Goal: Information Seeking & Learning: Learn about a topic

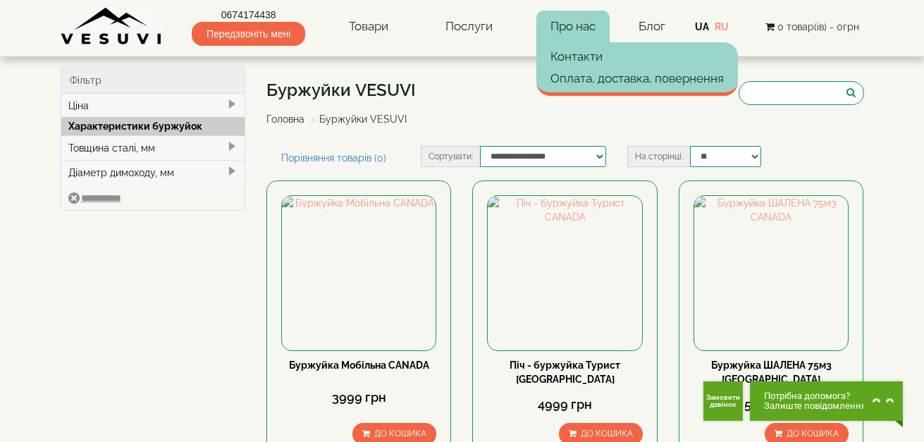
click at [593, 30] on link "Про нас" at bounding box center [572, 27] width 73 height 32
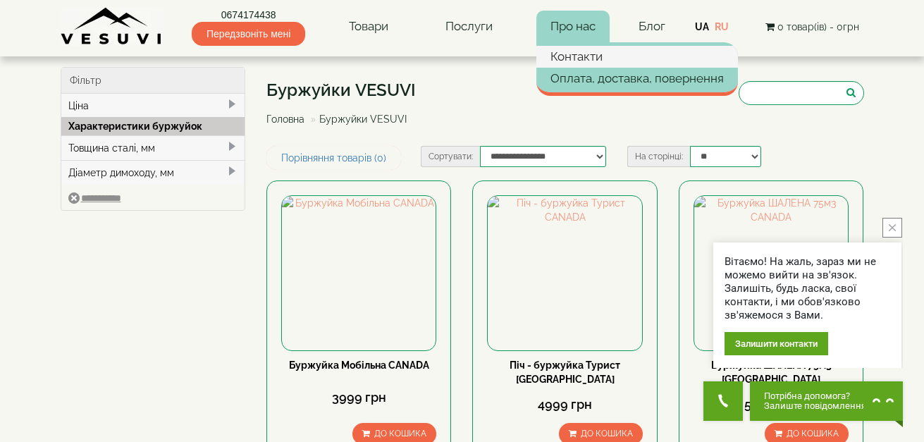
click at [557, 56] on link "Контакти" at bounding box center [637, 56] width 202 height 21
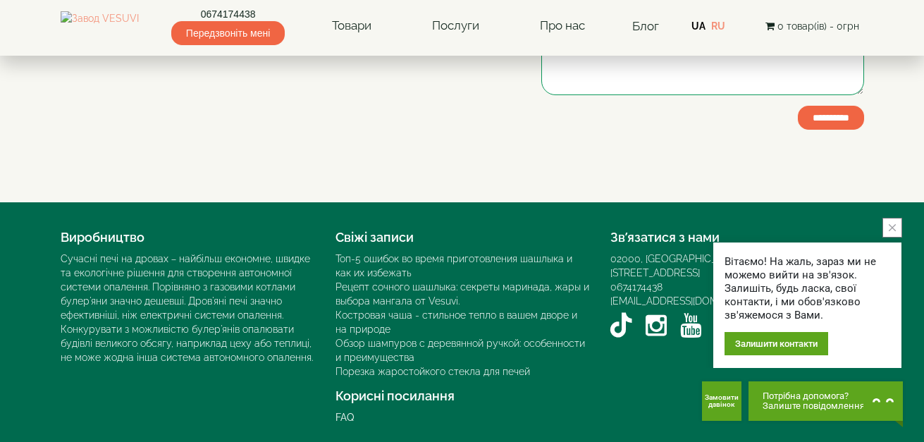
scroll to position [427, 0]
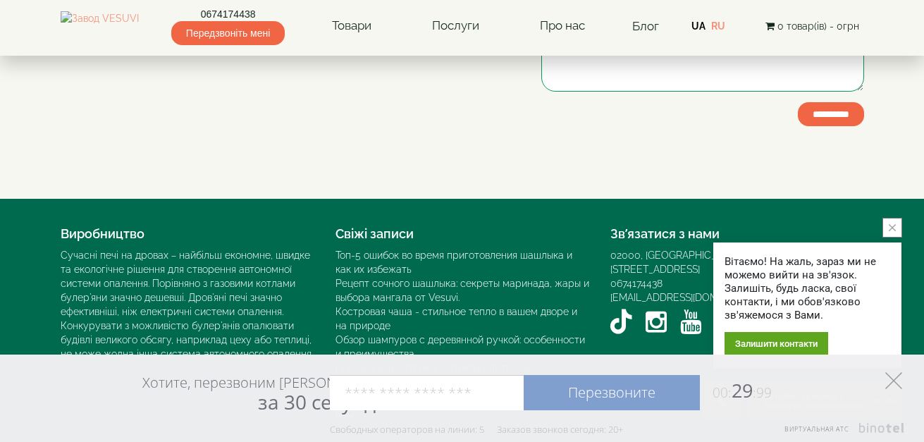
click at [899, 381] on icon at bounding box center [893, 380] width 17 height 17
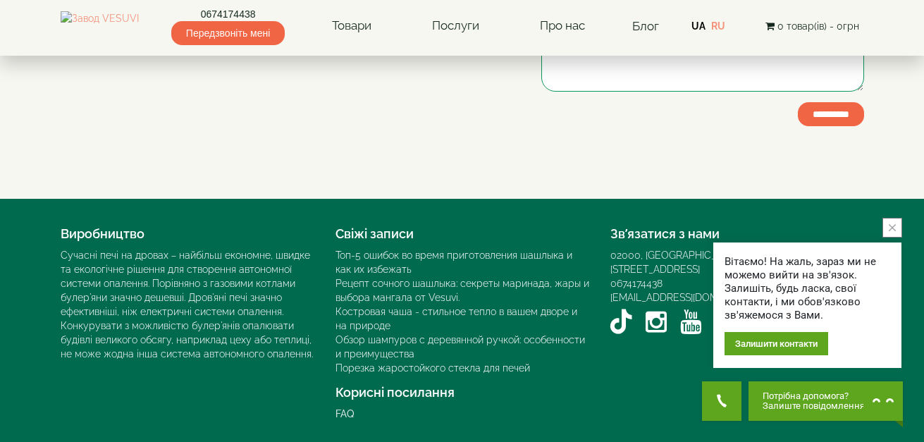
click at [896, 223] on button "close button" at bounding box center [892, 228] width 20 height 20
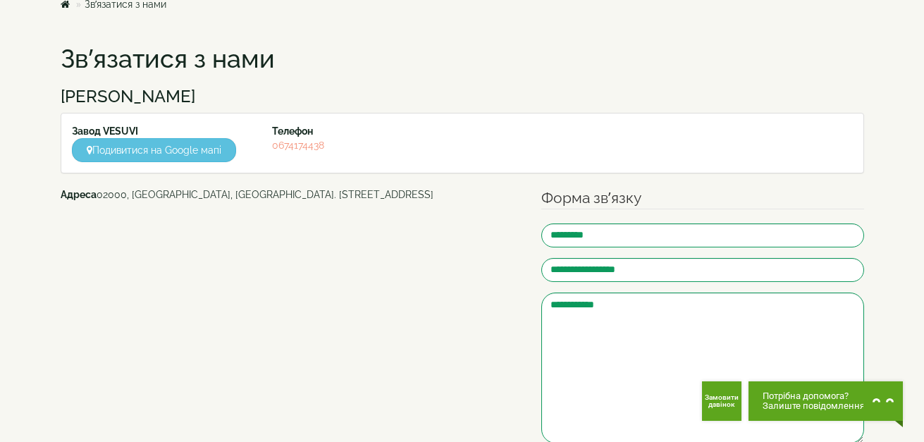
scroll to position [0, 0]
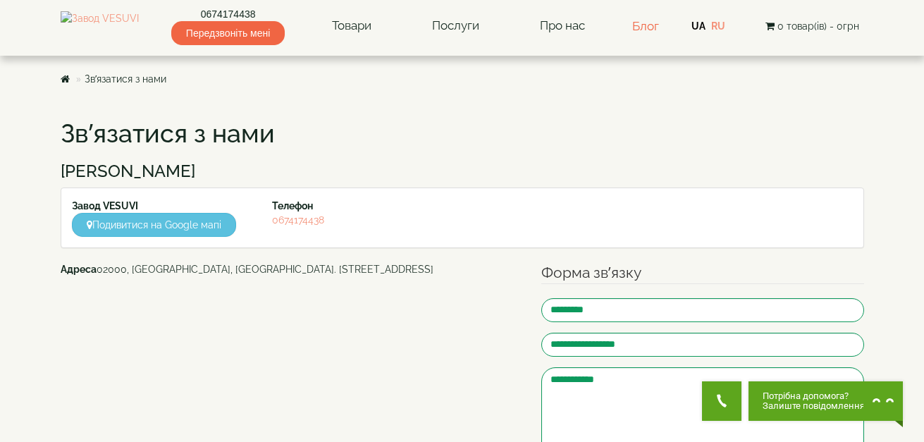
click at [655, 28] on link "Блог" at bounding box center [645, 26] width 27 height 14
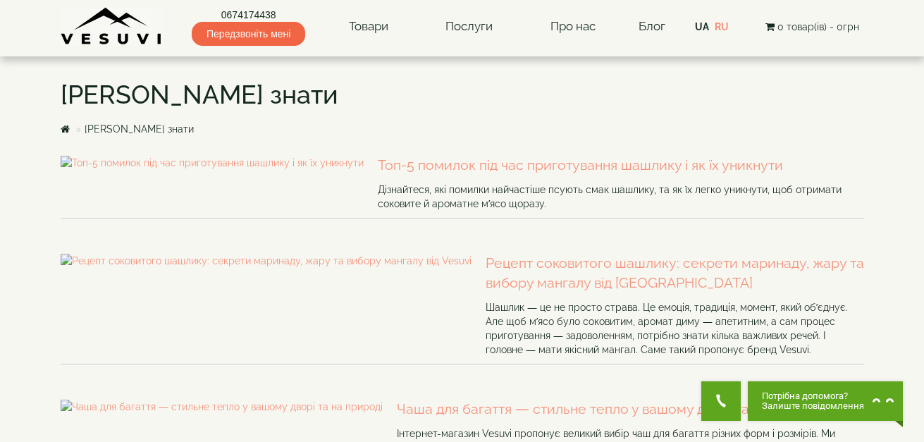
click at [104, 32] on img at bounding box center [112, 26] width 102 height 39
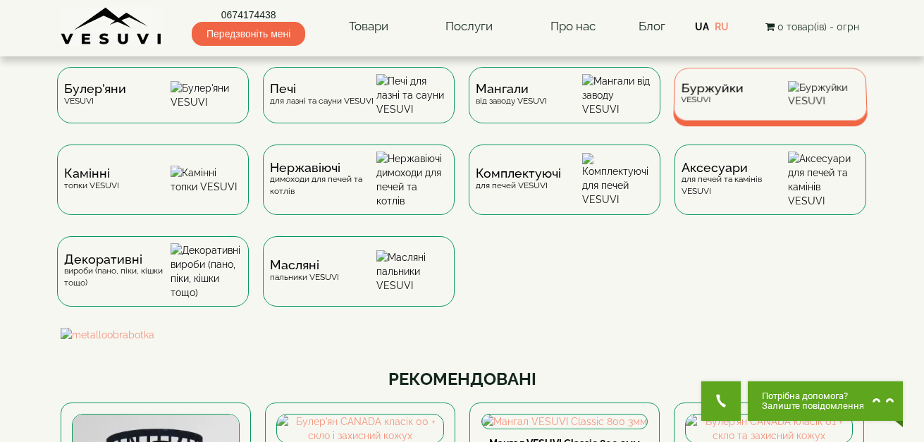
click at [712, 94] on span "Буржуйки" at bounding box center [712, 88] width 63 height 11
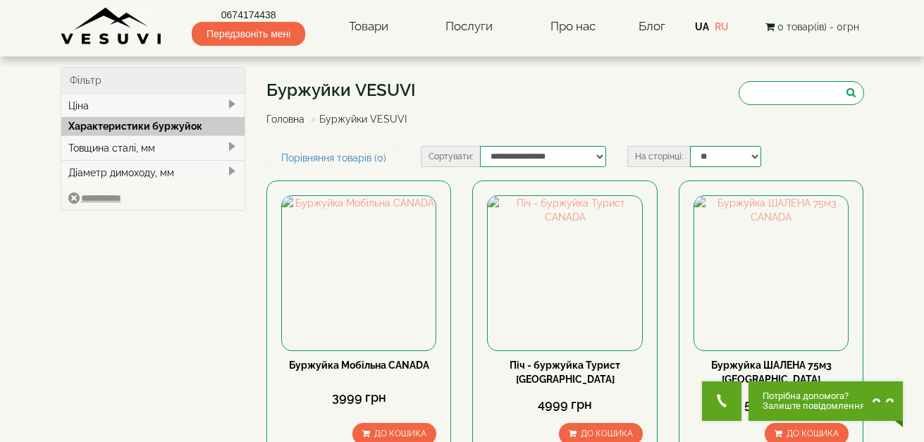
click at [134, 24] on img at bounding box center [112, 26] width 102 height 39
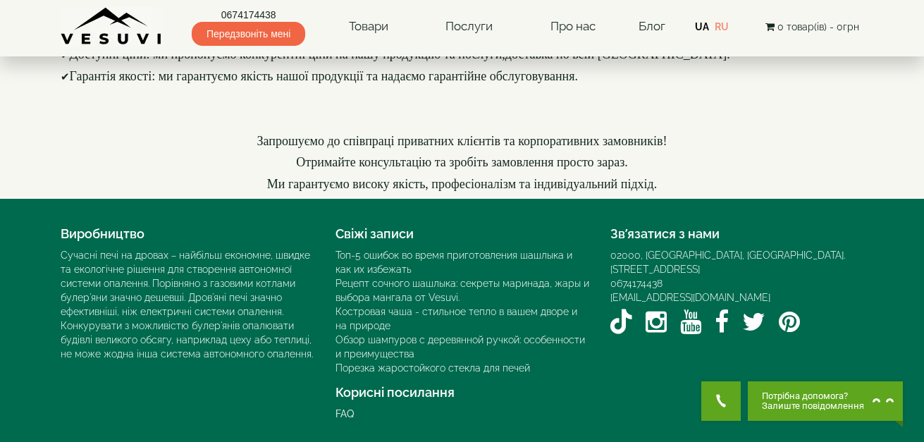
scroll to position [2142, 0]
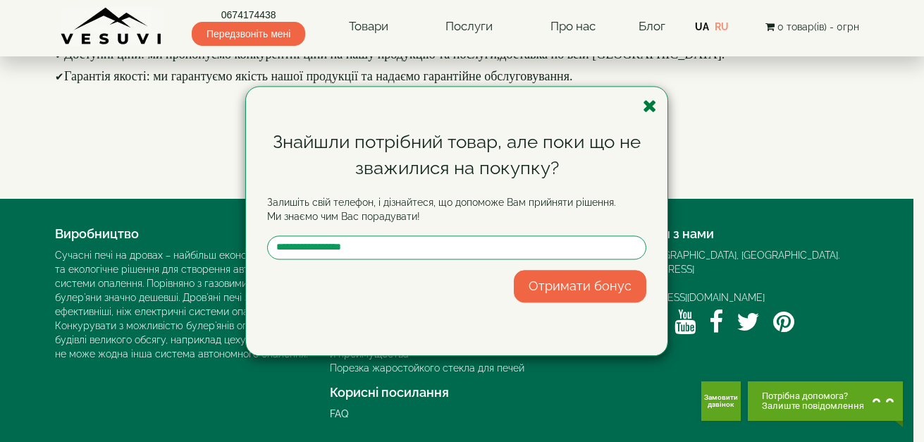
click at [651, 101] on icon "button" at bounding box center [650, 106] width 14 height 18
